Goal: Navigation & Orientation: Find specific page/section

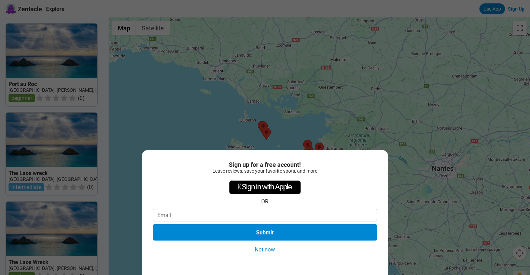
click at [268, 246] on button "Not now" at bounding box center [265, 249] width 24 height 7
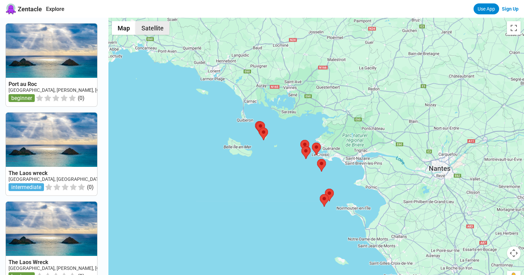
click at [166, 28] on button "Satellite" at bounding box center [153, 28] width 34 height 14
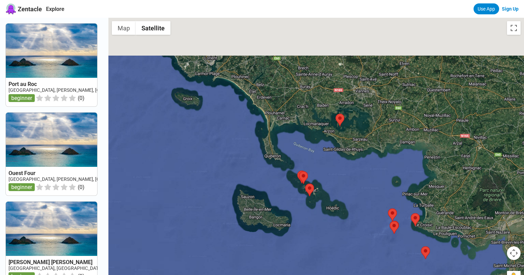
drag, startPoint x: 230, startPoint y: 89, endPoint x: 383, endPoint y: 175, distance: 175.5
click at [383, 175] on div at bounding box center [316, 155] width 416 height 275
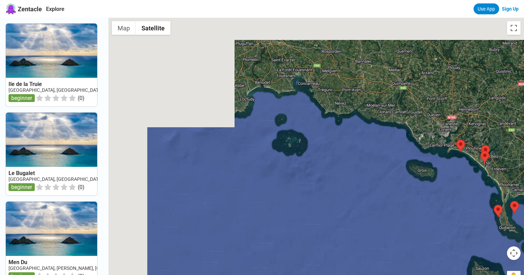
drag, startPoint x: 268, startPoint y: 126, endPoint x: 461, endPoint y: 164, distance: 196.1
click at [461, 164] on div at bounding box center [316, 155] width 416 height 275
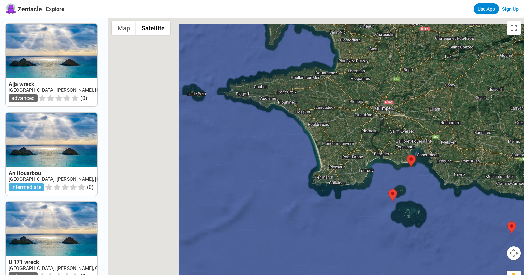
drag, startPoint x: 244, startPoint y: 124, endPoint x: 366, endPoint y: 196, distance: 141.5
click at [366, 196] on div at bounding box center [316, 155] width 416 height 275
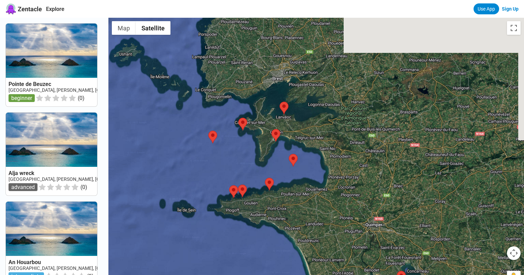
drag, startPoint x: 261, startPoint y: 131, endPoint x: 251, endPoint y: 249, distance: 117.8
click at [251, 249] on div at bounding box center [316, 155] width 416 height 275
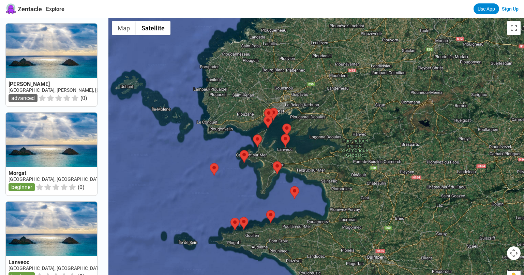
drag, startPoint x: 305, startPoint y: 132, endPoint x: 307, endPoint y: 166, distance: 34.2
click at [307, 166] on div at bounding box center [316, 155] width 416 height 275
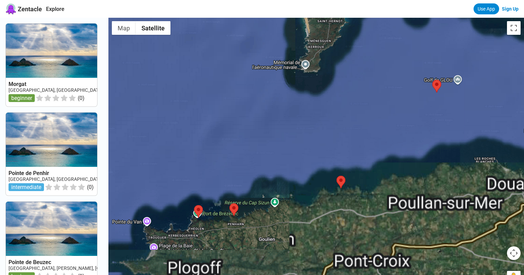
drag, startPoint x: 271, startPoint y: 195, endPoint x: 238, endPoint y: 100, distance: 100.3
click at [238, 100] on div at bounding box center [316, 155] width 416 height 275
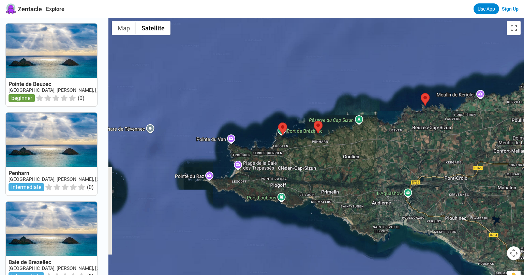
drag, startPoint x: 231, startPoint y: 145, endPoint x: 314, endPoint y: 60, distance: 118.7
click at [314, 60] on div at bounding box center [316, 155] width 416 height 275
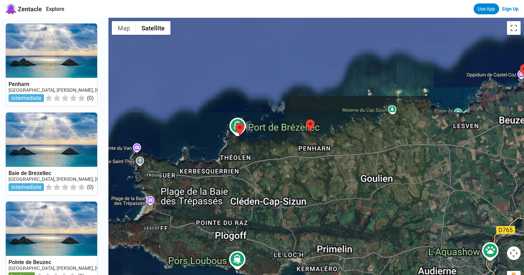
drag, startPoint x: 304, startPoint y: 97, endPoint x: 290, endPoint y: 22, distance: 75.9
click at [290, 22] on div at bounding box center [316, 155] width 416 height 275
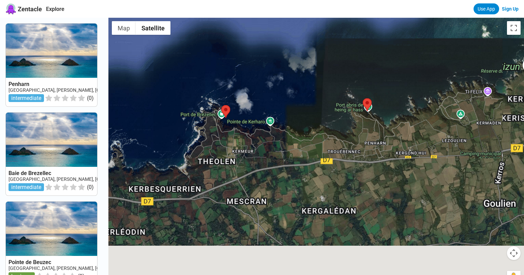
drag, startPoint x: 296, startPoint y: 132, endPoint x: 328, endPoint y: 75, distance: 65.2
click at [328, 75] on div at bounding box center [316, 155] width 416 height 275
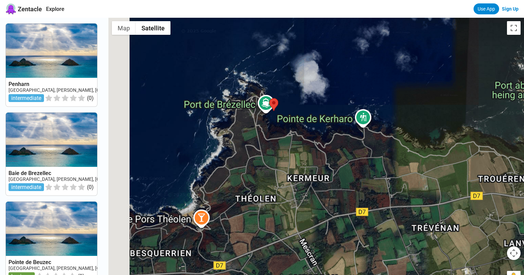
drag, startPoint x: 222, startPoint y: 109, endPoint x: 329, endPoint y: 85, distance: 108.8
click at [329, 85] on div at bounding box center [316, 155] width 416 height 275
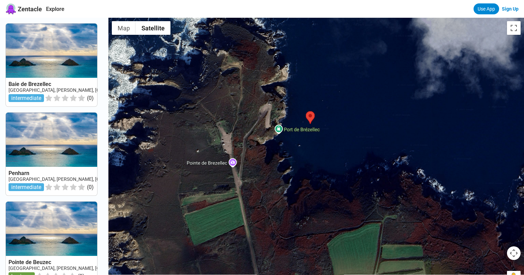
drag, startPoint x: 309, startPoint y: 150, endPoint x: 355, endPoint y: 82, distance: 82.7
click at [355, 82] on div at bounding box center [316, 155] width 416 height 275
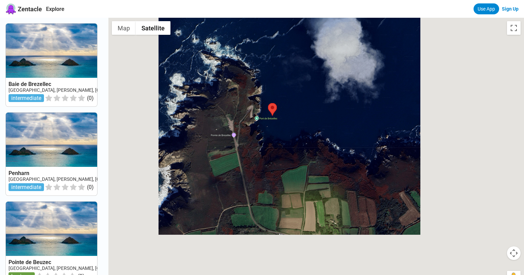
drag, startPoint x: 413, startPoint y: 90, endPoint x: 325, endPoint y: 111, distance: 89.8
click at [325, 111] on div at bounding box center [316, 155] width 416 height 275
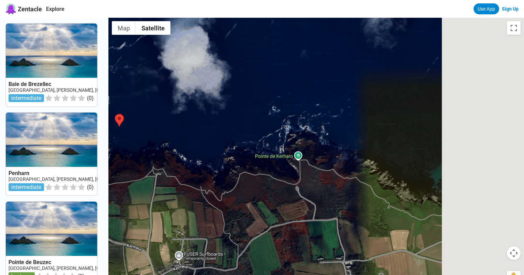
drag, startPoint x: 448, startPoint y: 106, endPoint x: 324, endPoint y: 107, distance: 124.2
click at [324, 107] on div at bounding box center [316, 155] width 416 height 275
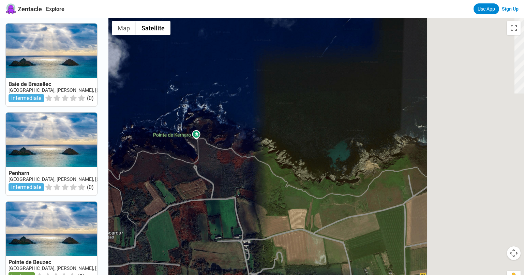
drag, startPoint x: 412, startPoint y: 134, endPoint x: 294, endPoint y: 111, distance: 119.6
click at [294, 111] on div at bounding box center [316, 155] width 416 height 275
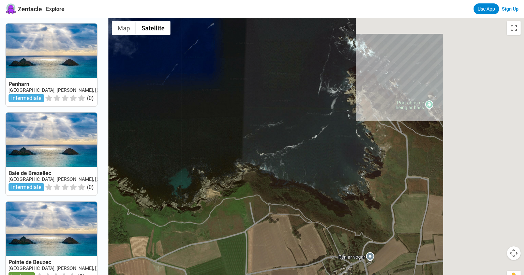
drag, startPoint x: 472, startPoint y: 110, endPoint x: 325, endPoint y: 139, distance: 150.2
click at [325, 139] on div at bounding box center [316, 155] width 416 height 275
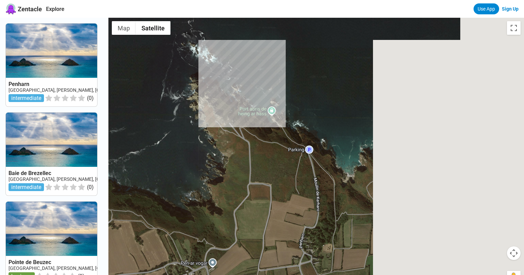
drag, startPoint x: 448, startPoint y: 63, endPoint x: 281, endPoint y: 69, distance: 166.6
click at [281, 69] on div at bounding box center [316, 155] width 416 height 275
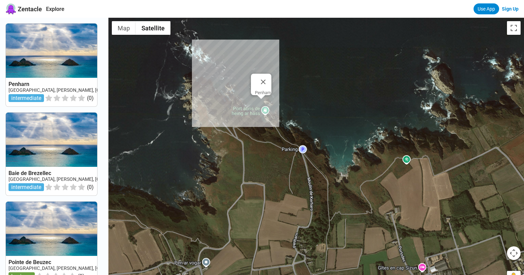
click at [264, 101] on div "Penharn" at bounding box center [316, 155] width 416 height 275
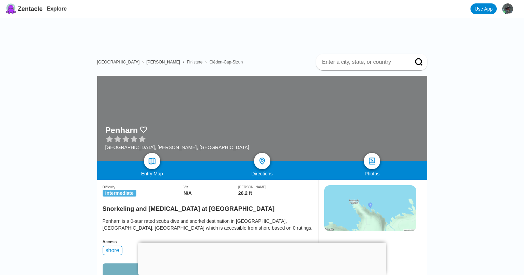
click at [263, 243] on div at bounding box center [262, 243] width 248 height 0
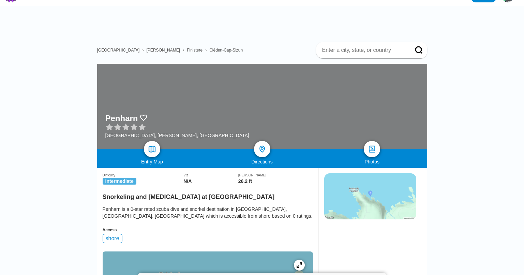
scroll to position [11, 0]
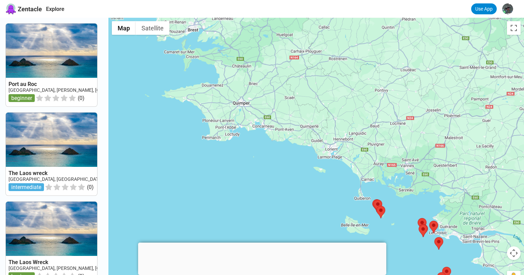
drag, startPoint x: 295, startPoint y: 107, endPoint x: 461, endPoint y: 219, distance: 200.1
click at [461, 219] on div at bounding box center [316, 155] width 416 height 275
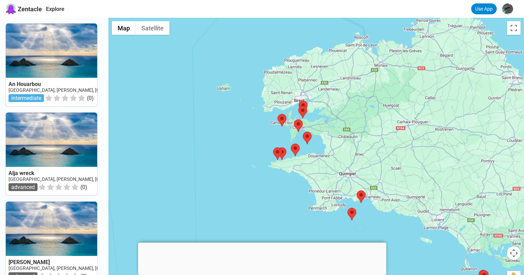
drag, startPoint x: 314, startPoint y: 86, endPoint x: 337, endPoint y: 109, distance: 32.8
click at [337, 109] on div at bounding box center [316, 155] width 416 height 275
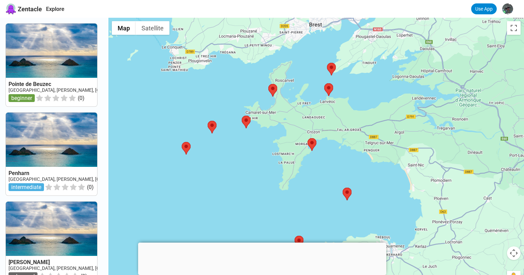
drag, startPoint x: 386, startPoint y: 67, endPoint x: 386, endPoint y: 196, distance: 129.3
click at [386, 196] on div at bounding box center [316, 155] width 416 height 275
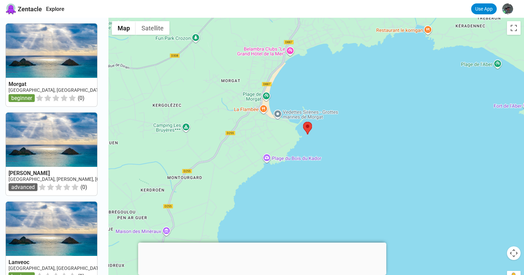
drag, startPoint x: 329, startPoint y: 66, endPoint x: 336, endPoint y: 134, distance: 69.4
click at [336, 134] on div at bounding box center [316, 155] width 416 height 275
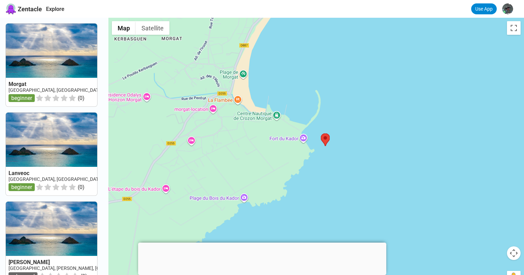
drag, startPoint x: 306, startPoint y: 131, endPoint x: 352, endPoint y: 145, distance: 49.0
click at [352, 145] on div at bounding box center [316, 155] width 416 height 275
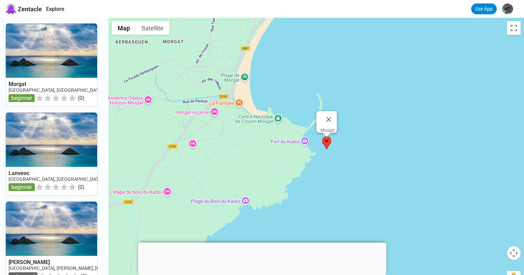
click at [322, 136] on area at bounding box center [322, 136] width 0 height 0
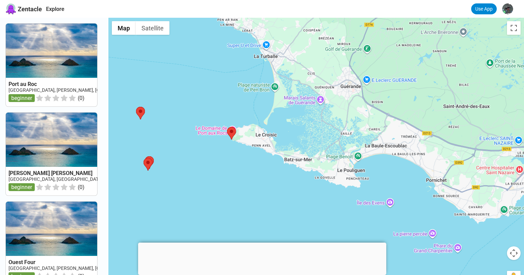
drag, startPoint x: 248, startPoint y: 140, endPoint x: 456, endPoint y: 43, distance: 229.7
click at [456, 43] on div at bounding box center [316, 155] width 416 height 275
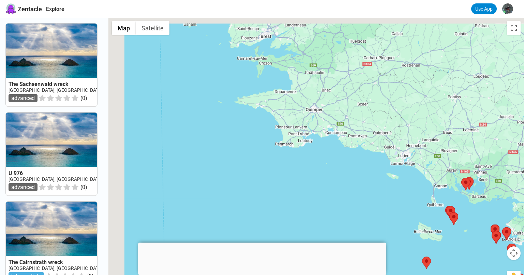
drag, startPoint x: 342, startPoint y: 45, endPoint x: 494, endPoint y: 206, distance: 221.8
click at [494, 206] on div at bounding box center [316, 155] width 416 height 275
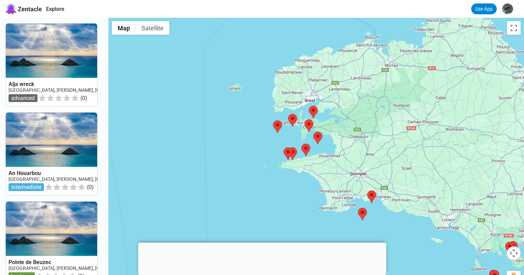
drag, startPoint x: 339, startPoint y: 81, endPoint x: 356, endPoint y: 126, distance: 48.0
click at [356, 126] on div at bounding box center [316, 155] width 416 height 275
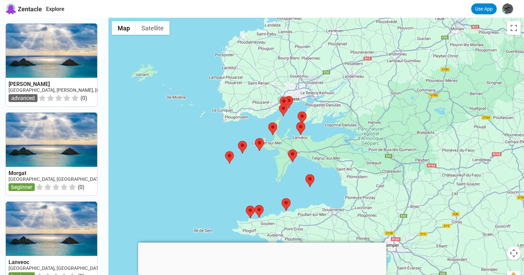
drag, startPoint x: 303, startPoint y: 112, endPoint x: 337, endPoint y: 140, distance: 43.6
click at [337, 140] on div at bounding box center [316, 155] width 416 height 275
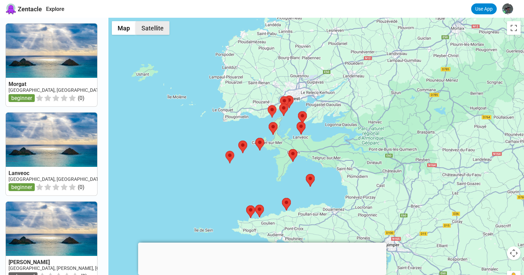
click at [159, 27] on button "Satellite" at bounding box center [153, 28] width 34 height 14
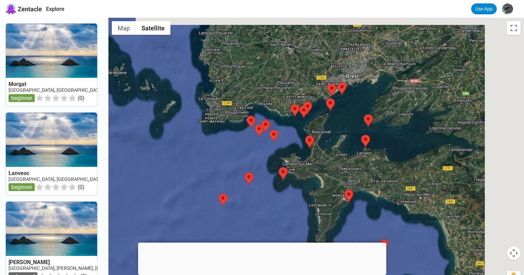
drag, startPoint x: 305, startPoint y: 179, endPoint x: 261, endPoint y: 197, distance: 47.1
click at [261, 197] on div at bounding box center [316, 155] width 416 height 275
